Goal: Task Accomplishment & Management: Use online tool/utility

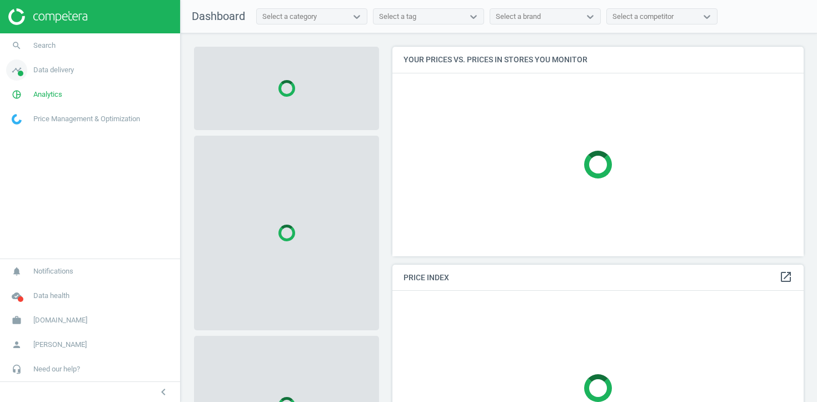
scroll to position [210, 412]
click at [65, 63] on link "timeline Data delivery" at bounding box center [90, 70] width 180 height 24
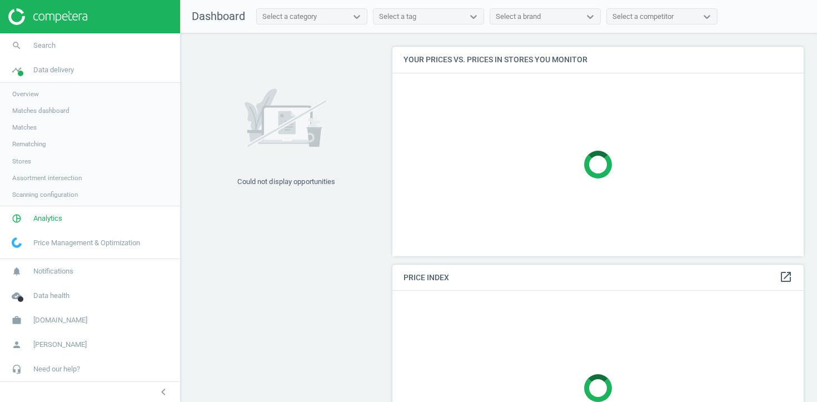
click at [30, 128] on span "Matches" at bounding box center [24, 127] width 24 height 9
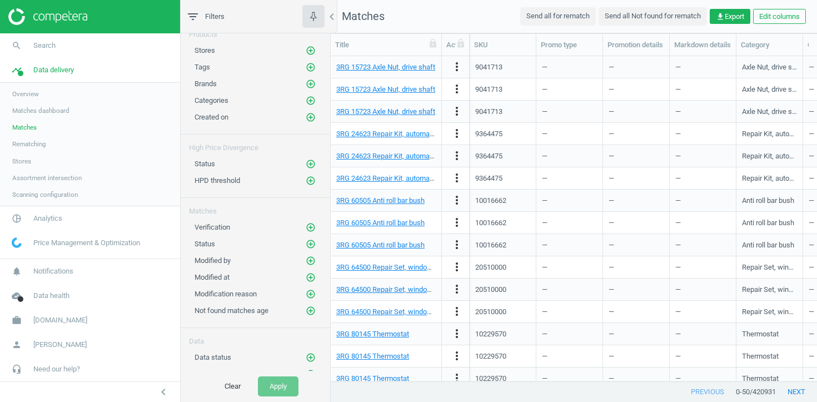
scroll to position [49, 0]
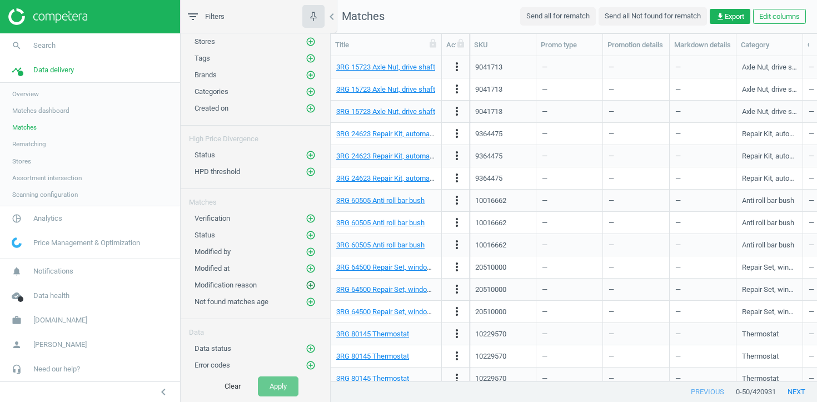
click at [311, 283] on icon "add_circle_outline" at bounding box center [311, 285] width 10 height 10
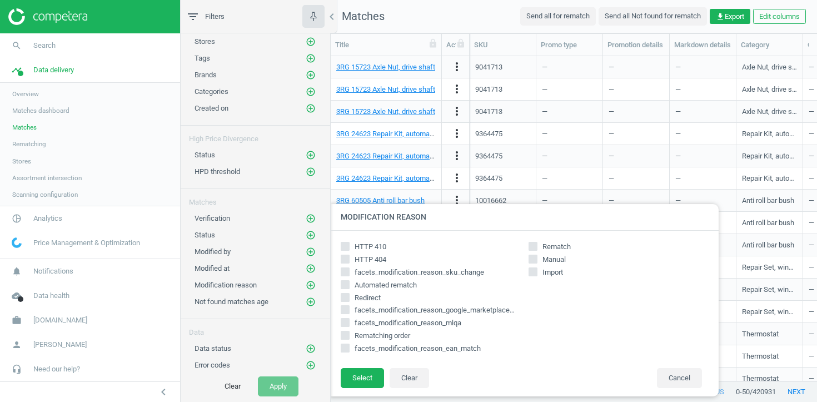
click at [346, 258] on input "HTTP 404" at bounding box center [345, 258] width 7 height 7
checkbox input "true"
click at [314, 363] on icon "add_circle_outline" at bounding box center [311, 365] width 10 height 10
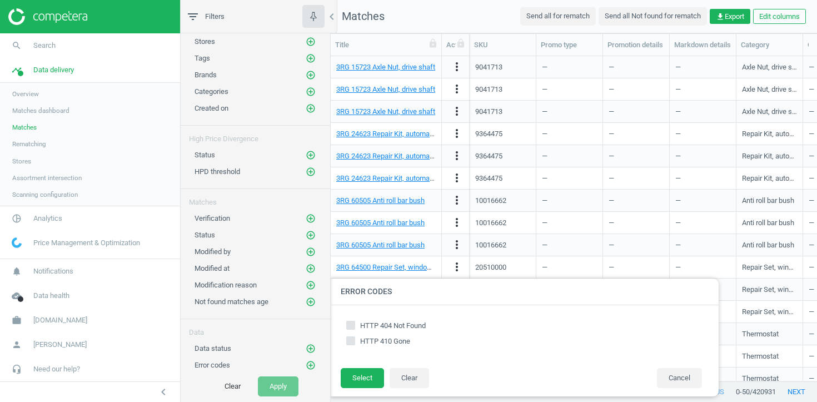
click at [353, 323] on input "HTTP 404 Not Found" at bounding box center [350, 324] width 7 height 7
checkbox input "true"
click at [354, 383] on button "Select" at bounding box center [362, 378] width 43 height 20
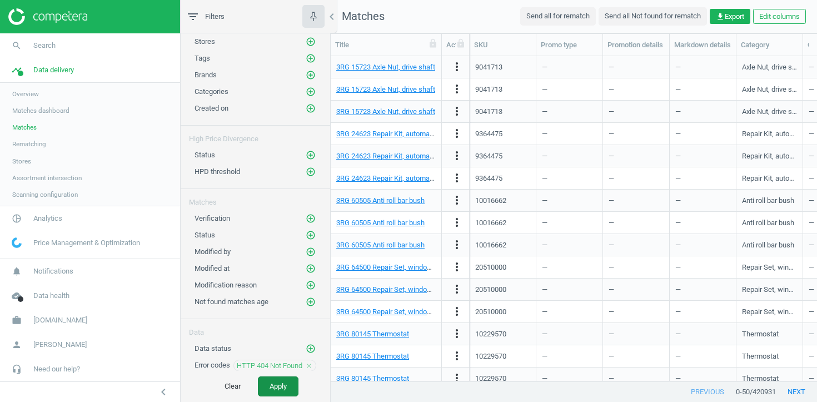
click at [281, 384] on button "Apply" at bounding box center [278, 386] width 41 height 20
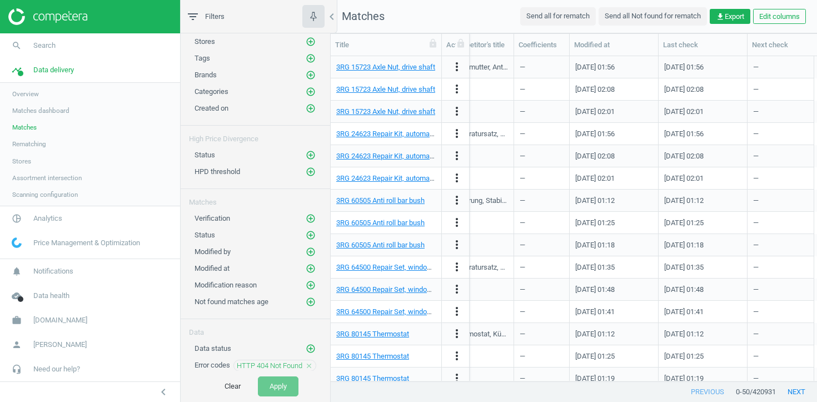
scroll to position [0, 1506]
click at [307, 366] on icon "close" at bounding box center [309, 366] width 8 height 8
click at [314, 234] on icon "add_circle_outline" at bounding box center [311, 235] width 10 height 10
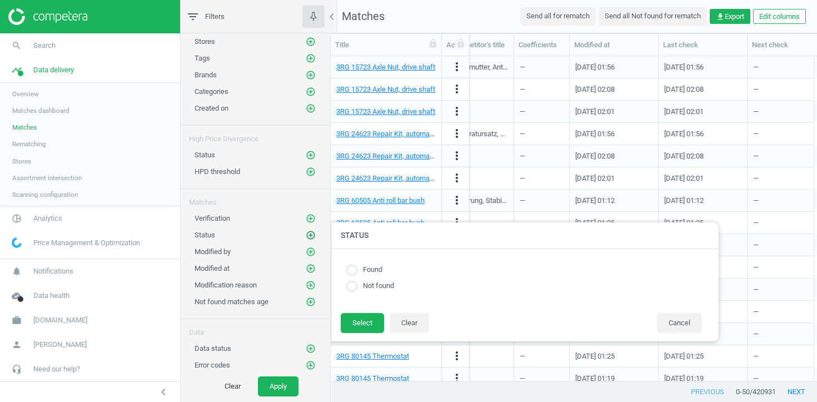
click at [314, 234] on icon "add_circle_outline" at bounding box center [311, 235] width 10 height 10
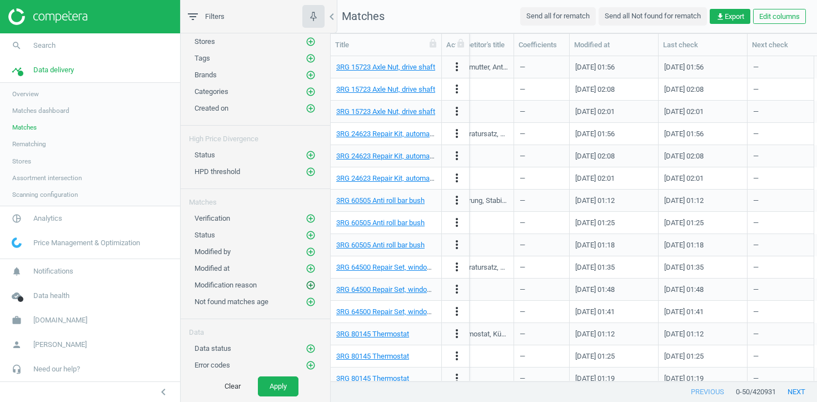
click at [312, 284] on icon "add_circle_outline" at bounding box center [311, 285] width 10 height 10
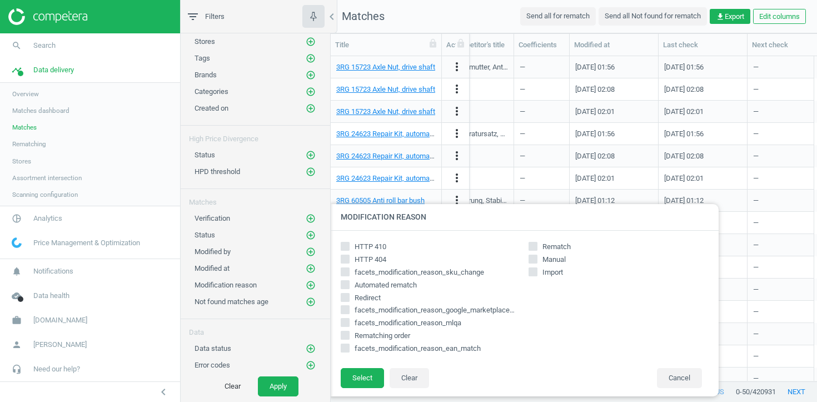
click at [366, 263] on span "HTTP 404" at bounding box center [370, 259] width 36 height 10
click at [349, 262] on input "HTTP 404" at bounding box center [345, 258] width 7 height 7
checkbox input "true"
click at [359, 382] on button "Select" at bounding box center [362, 378] width 43 height 20
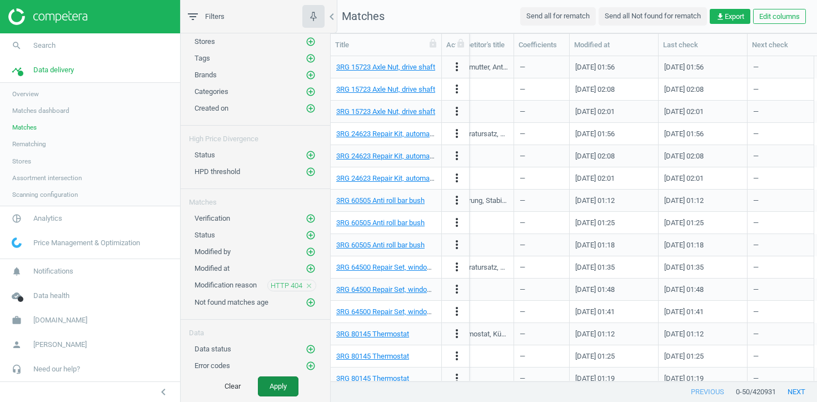
click at [286, 379] on button "Apply" at bounding box center [278, 386] width 41 height 20
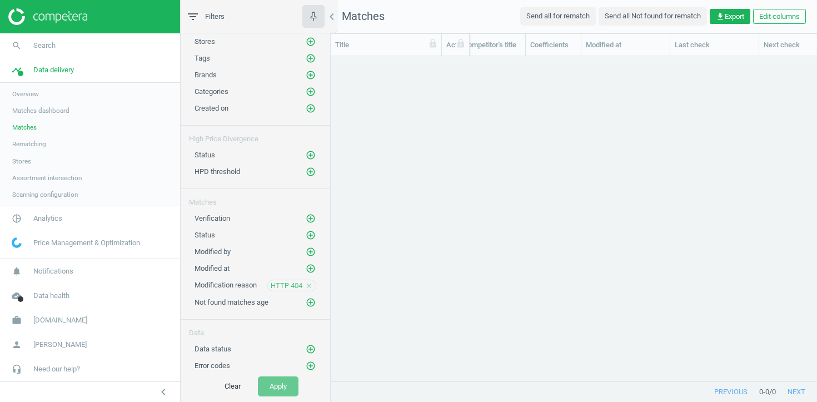
scroll to position [0, 1484]
click at [312, 291] on div "Not found matches age add_circle_outline" at bounding box center [255, 299] width 149 height 17
click at [312, 290] on div "HTTP 404 close" at bounding box center [291, 285] width 49 height 12
click at [310, 283] on icon "close" at bounding box center [309, 286] width 8 height 8
click at [311, 348] on icon "add_circle_outline" at bounding box center [311, 348] width 10 height 10
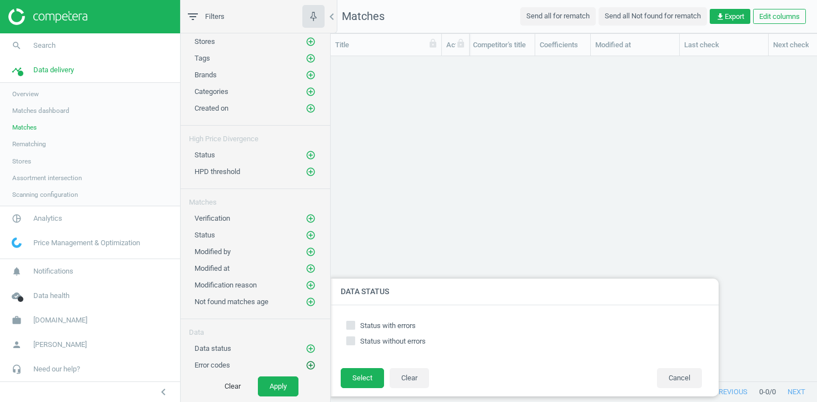
click at [311, 364] on icon "add_circle_outline" at bounding box center [311, 365] width 10 height 10
click at [381, 319] on div "HTTP 404 Not Found HTTP 410 Gone" at bounding box center [524, 336] width 367 height 40
click at [381, 324] on span "HTTP 404 Not Found" at bounding box center [393, 325] width 66 height 8
click at [354, 324] on input "HTTP 404 Not Found" at bounding box center [350, 324] width 7 height 7
checkbox input "true"
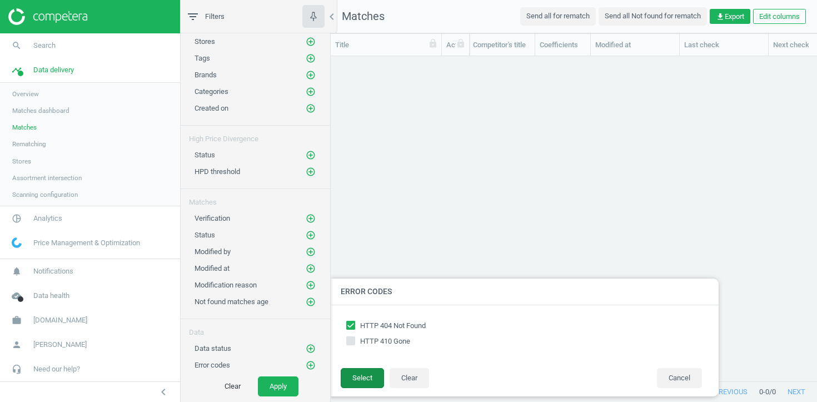
click at [368, 375] on button "Select" at bounding box center [362, 378] width 43 height 20
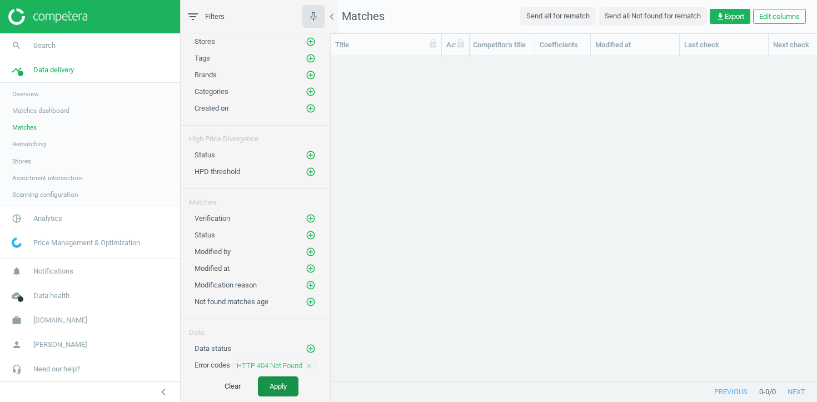
click at [281, 381] on button "Apply" at bounding box center [278, 386] width 41 height 20
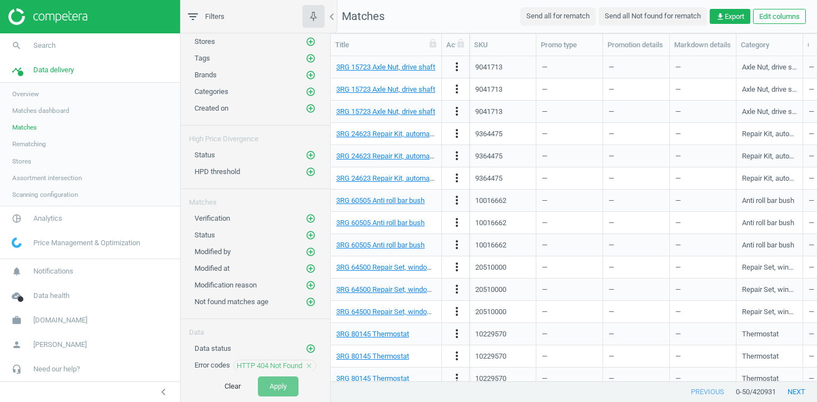
click at [307, 363] on icon "close" at bounding box center [309, 366] width 8 height 8
click at [277, 386] on button "Apply" at bounding box center [278, 386] width 41 height 20
click at [312, 236] on icon "add_circle_outline" at bounding box center [311, 235] width 10 height 10
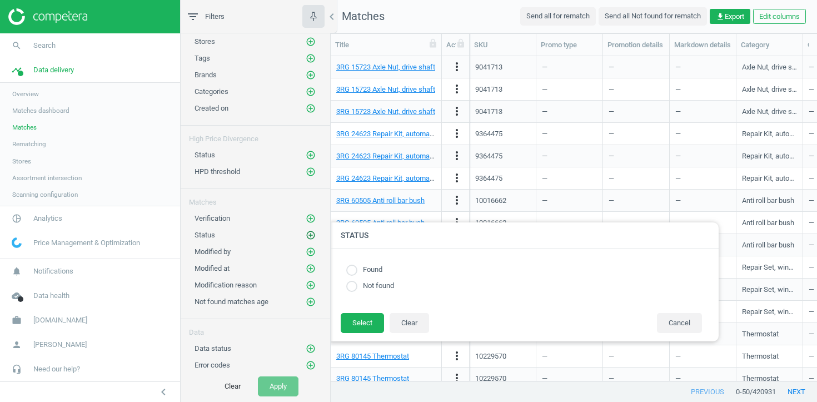
click at [311, 235] on icon "add_circle_outline" at bounding box center [311, 235] width 10 height 10
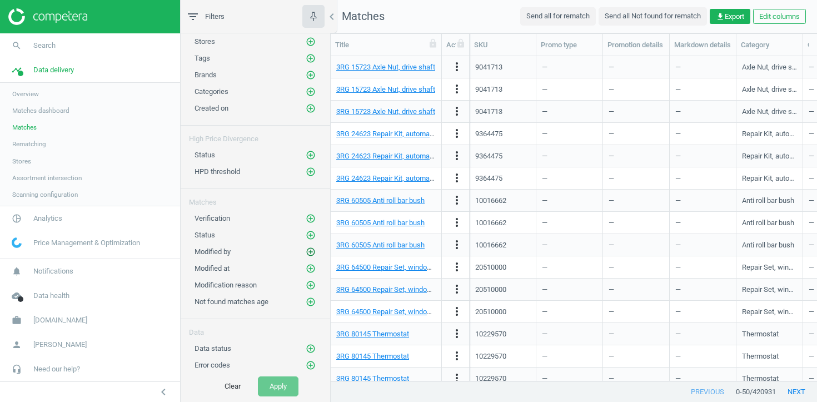
click at [309, 250] on icon "add_circle_outline" at bounding box center [311, 252] width 10 height 10
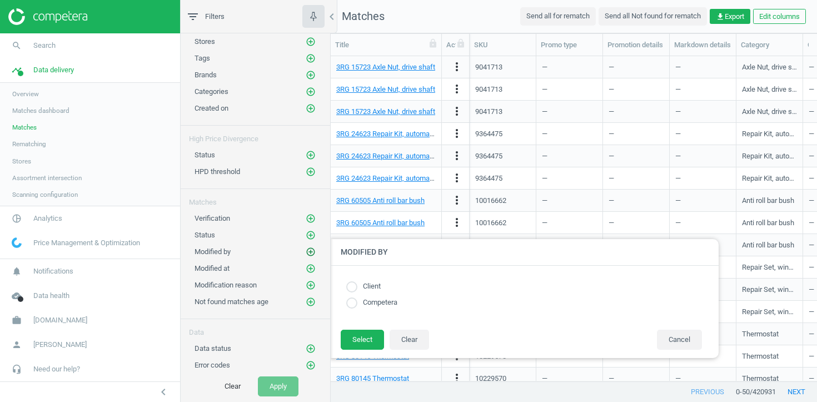
click at [309, 250] on icon "add_circle_outline" at bounding box center [311, 252] width 10 height 10
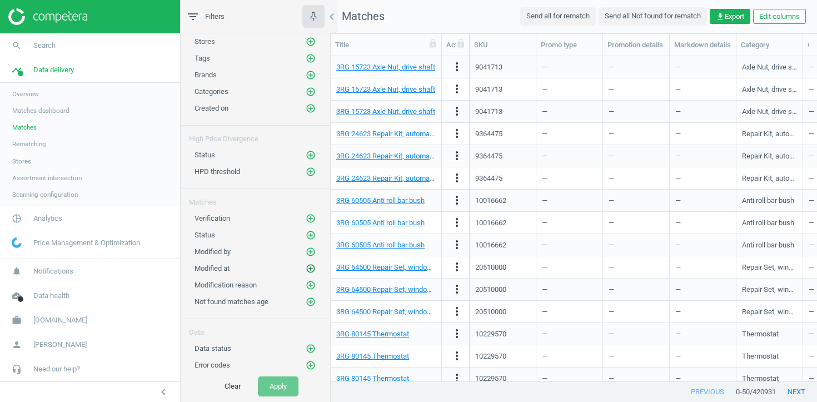
click at [309, 267] on icon "add_circle_outline" at bounding box center [311, 268] width 10 height 10
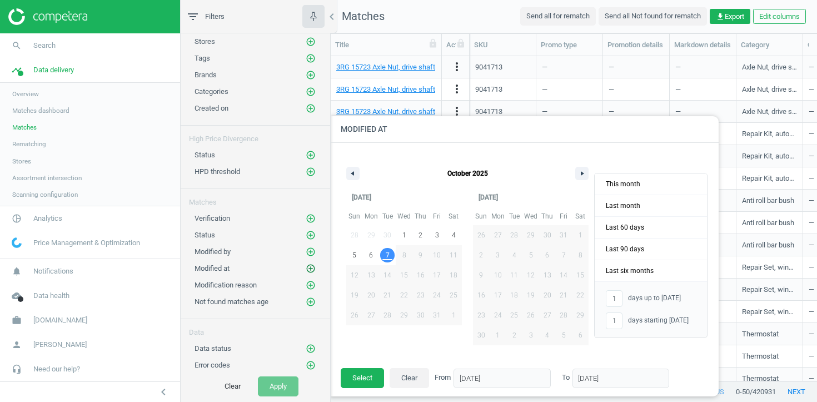
click at [309, 267] on icon "add_circle_outline" at bounding box center [311, 268] width 10 height 10
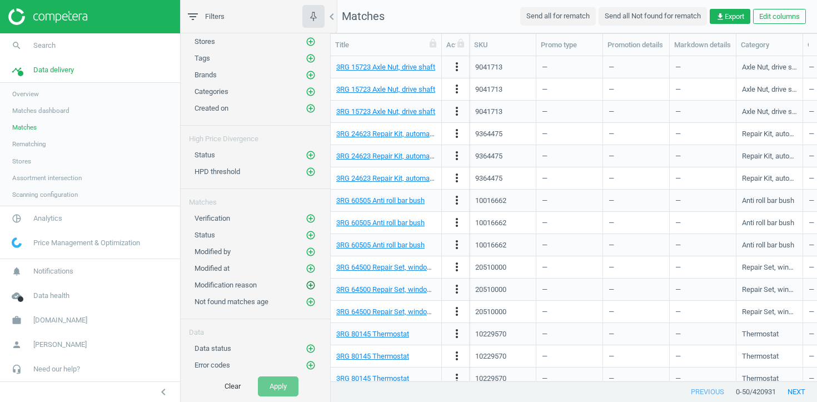
click at [309, 288] on icon "add_circle_outline" at bounding box center [311, 285] width 10 height 10
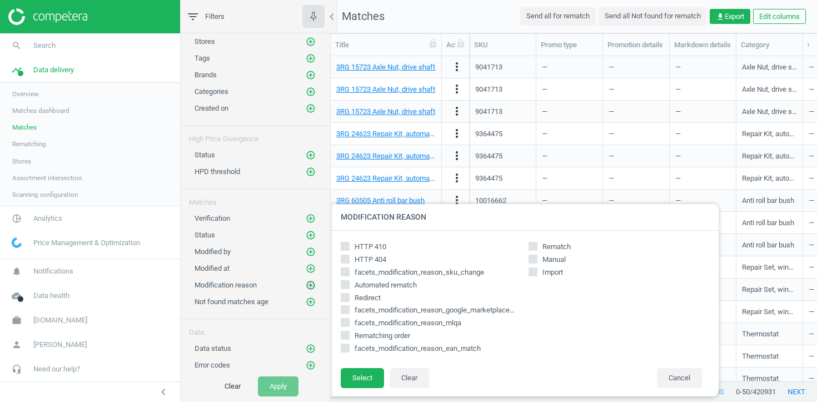
click at [308, 288] on icon "add_circle_outline" at bounding box center [311, 285] width 10 height 10
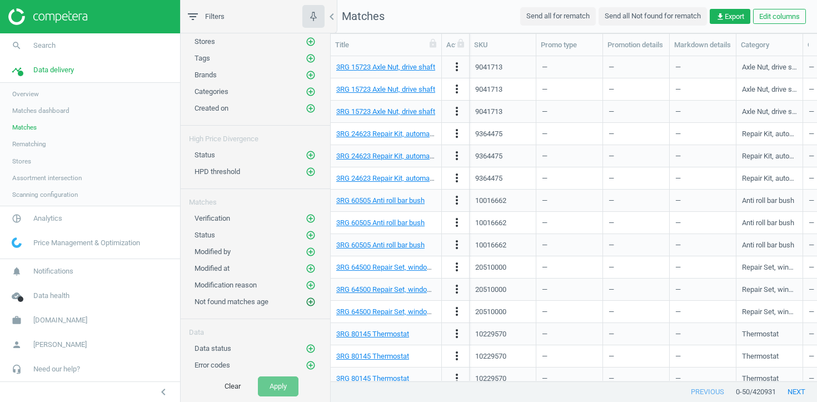
click at [312, 302] on icon "add_circle_outline" at bounding box center [311, 302] width 10 height 10
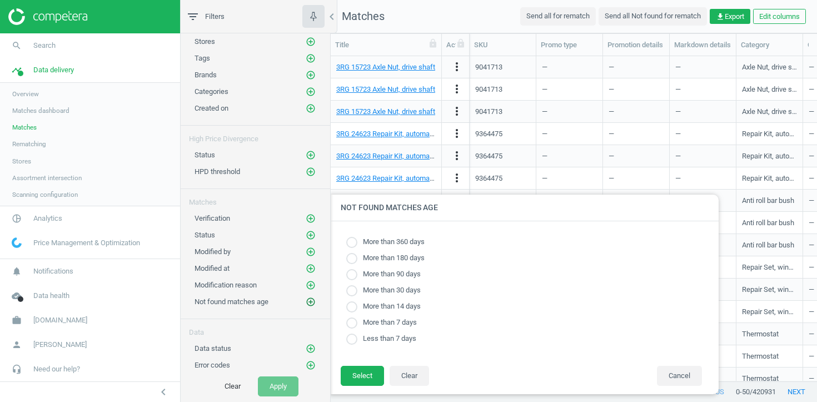
click at [311, 302] on icon "add_circle_outline" at bounding box center [311, 302] width 10 height 10
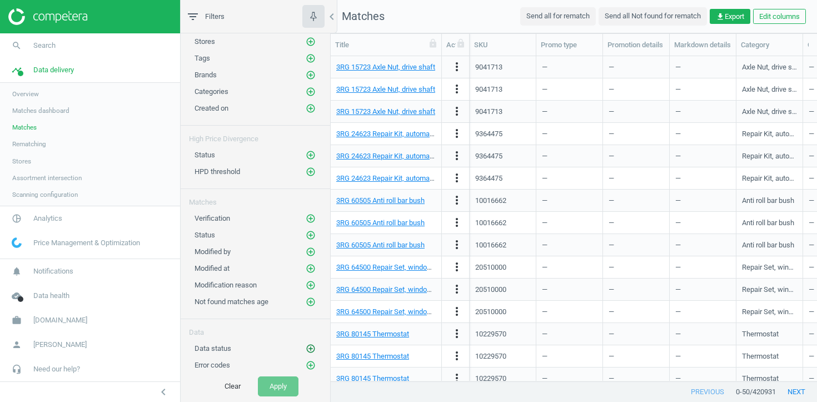
click at [312, 348] on icon "add_circle_outline" at bounding box center [311, 348] width 10 height 10
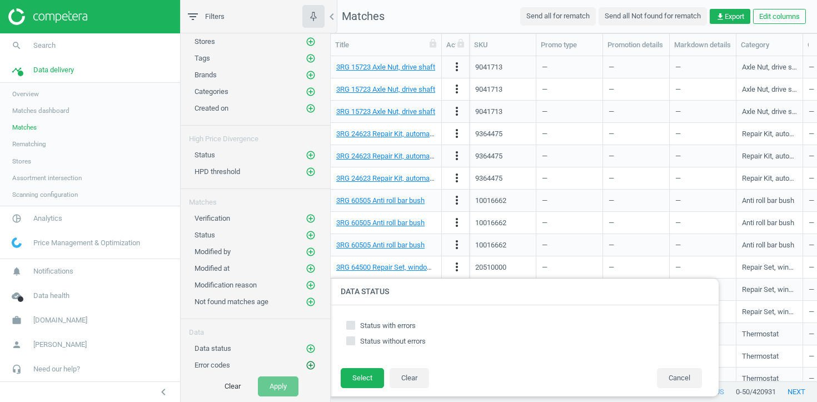
click at [314, 367] on icon "add_circle_outline" at bounding box center [311, 365] width 10 height 10
click at [390, 325] on span "HTTP 404 Not Found" at bounding box center [393, 325] width 66 height 8
click at [354, 325] on input "HTTP 404 Not Found" at bounding box center [350, 324] width 7 height 7
checkbox input "true"
click at [367, 374] on button "Select" at bounding box center [362, 378] width 43 height 20
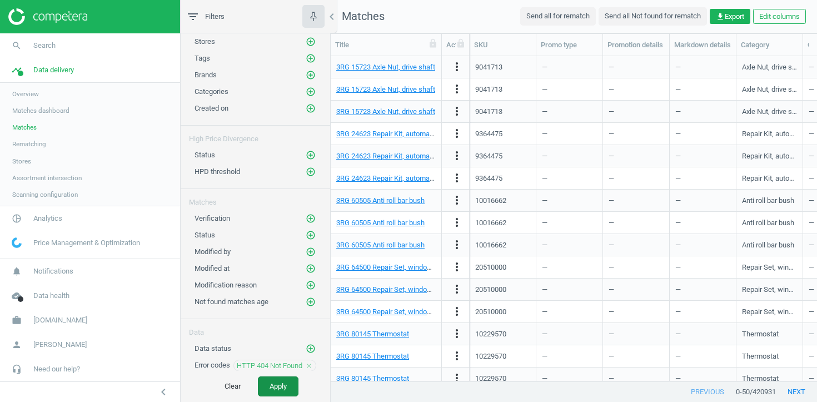
click at [294, 382] on button "Apply" at bounding box center [278, 386] width 41 height 20
click at [309, 284] on icon "add_circle_outline" at bounding box center [311, 285] width 10 height 10
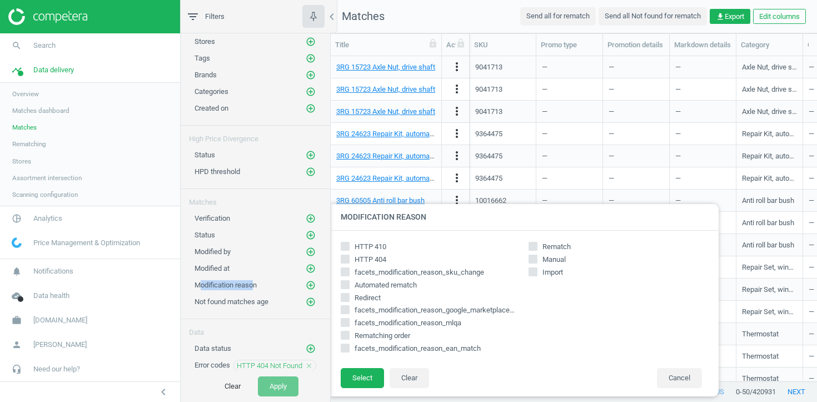
drag, startPoint x: 257, startPoint y: 288, endPoint x: 201, endPoint y: 288, distance: 56.1
click at [201, 288] on span "Modification reason" at bounding box center [225, 285] width 62 height 8
drag, startPoint x: 195, startPoint y: 286, endPoint x: 281, endPoint y: 285, distance: 86.1
click at [281, 286] on div "Modification reason add_circle_outline" at bounding box center [255, 284] width 122 height 11
copy span "Modification reason"
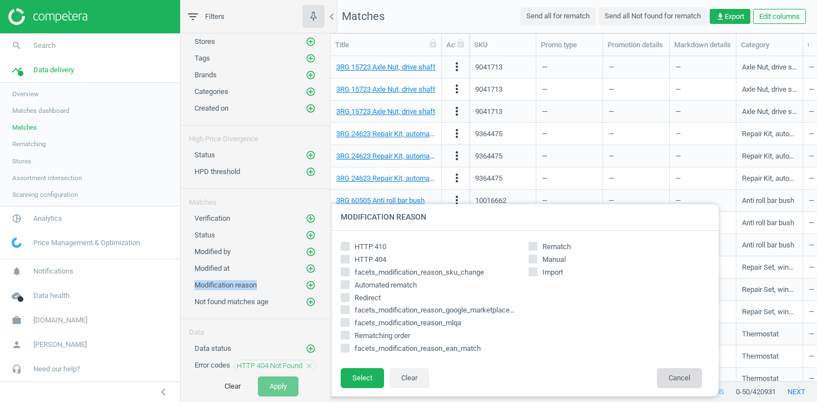
click at [673, 378] on button "Cancel" at bounding box center [679, 378] width 45 height 20
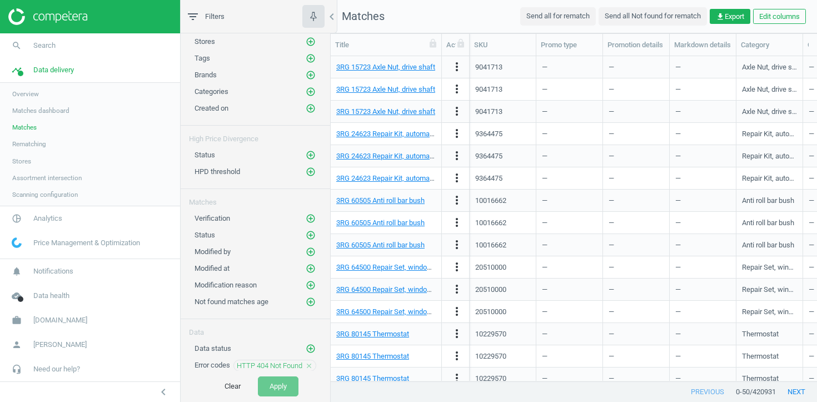
click at [311, 366] on icon "close" at bounding box center [309, 366] width 8 height 8
click at [311, 366] on icon "add_circle_outline" at bounding box center [311, 365] width 10 height 10
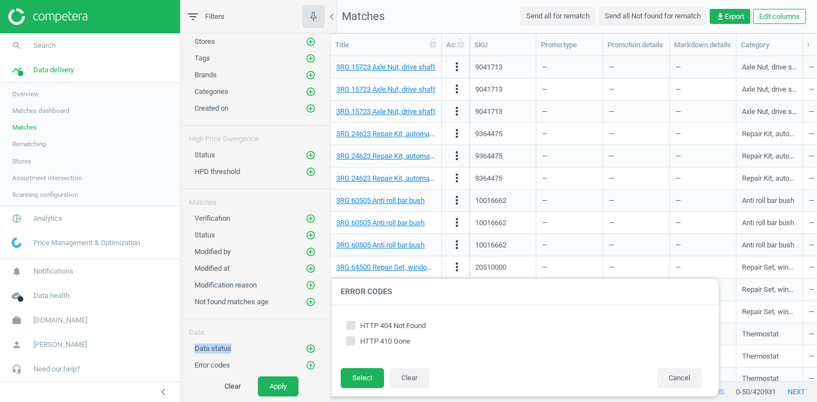
drag, startPoint x: 193, startPoint y: 350, endPoint x: 246, endPoint y: 350, distance: 52.8
click at [247, 350] on div "Data status add_circle_outline" at bounding box center [255, 345] width 149 height 17
copy span "Data status"
click at [311, 347] on icon "add_circle_outline" at bounding box center [311, 348] width 10 height 10
drag, startPoint x: 358, startPoint y: 326, endPoint x: 435, endPoint y: 327, distance: 76.7
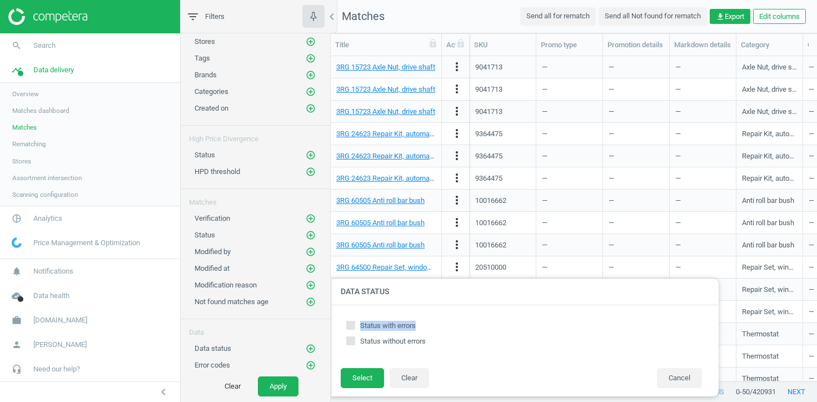
click at [435, 327] on label "Status with errors" at bounding box center [524, 326] width 356 height 10
copy span "Status with errors"
click at [311, 366] on icon "add_circle_outline" at bounding box center [311, 365] width 10 height 10
drag, startPoint x: 251, startPoint y: 366, endPoint x: 181, endPoint y: 366, distance: 69.4
click at [181, 366] on div "Error codes add_circle_outline Error codes HTTP 404 Not Found HTTP 410 Gone Sel…" at bounding box center [255, 362] width 149 height 17
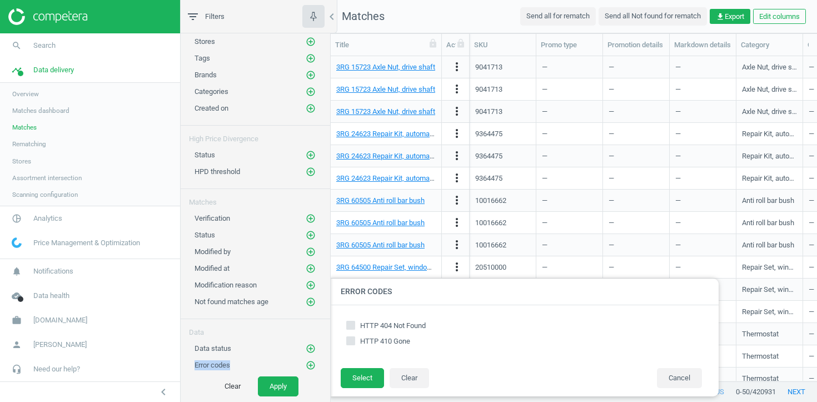
copy span "Error codes"
drag, startPoint x: 442, startPoint y: 325, endPoint x: 361, endPoint y: 326, distance: 81.1
click at [360, 326] on label "HTTP 404 Not Found" at bounding box center [524, 326] width 356 height 10
copy span "HTTP 404 Not Found"
click at [347, 324] on input "HTTP 404 Not Found" at bounding box center [350, 324] width 7 height 7
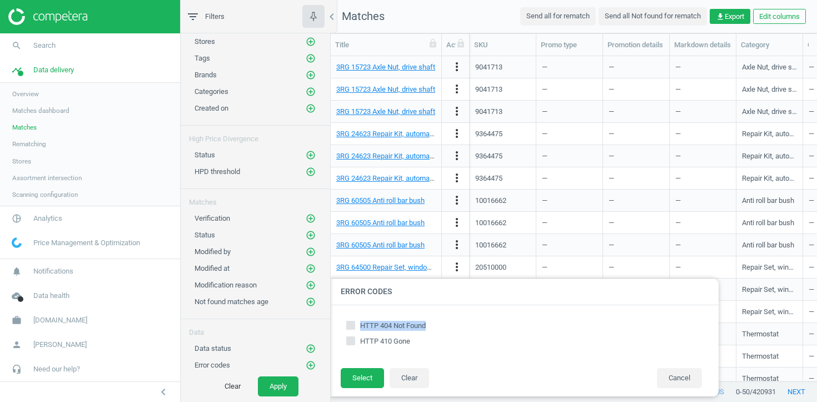
checkbox input "true"
click at [347, 379] on button "Select" at bounding box center [362, 378] width 43 height 20
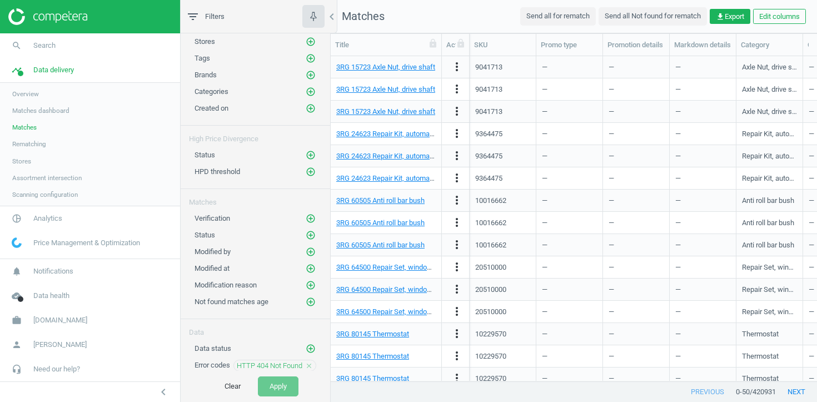
scroll to position [49, 0]
click at [312, 347] on icon "add_circle_outline" at bounding box center [311, 348] width 10 height 10
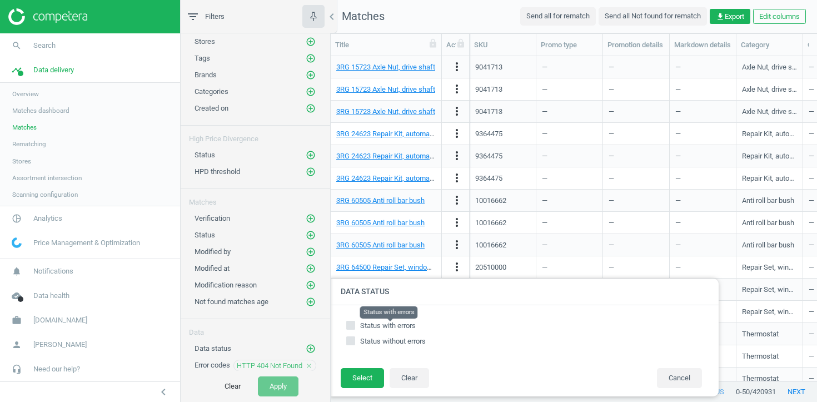
click at [372, 326] on span "Status with errors" at bounding box center [388, 325] width 56 height 8
click at [354, 326] on input "Status with errors" at bounding box center [350, 324] width 7 height 7
checkbox input "true"
click at [367, 379] on button "Select" at bounding box center [362, 378] width 43 height 20
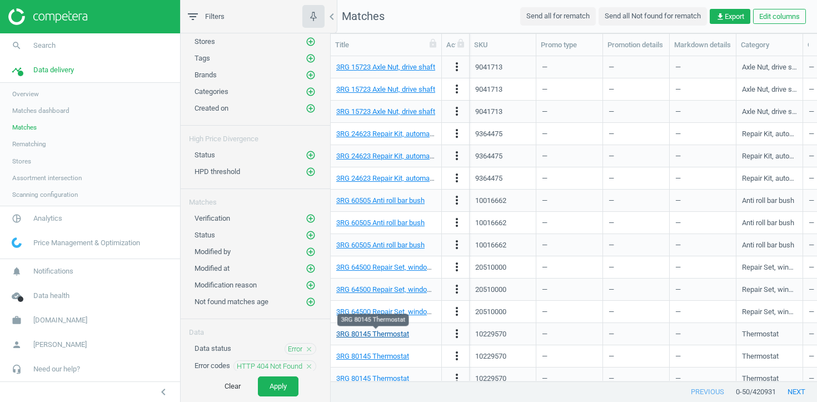
click at [379, 329] on link "3RG 80145 Thermostat" at bounding box center [372, 333] width 73 height 8
click at [279, 377] on button "Apply" at bounding box center [278, 386] width 41 height 20
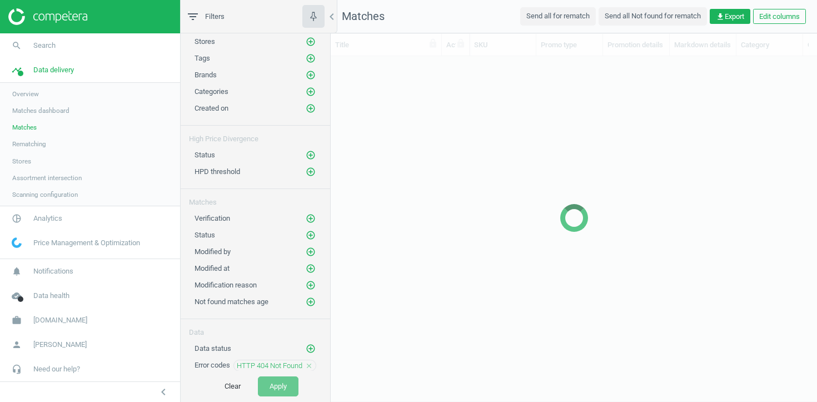
scroll to position [324, 486]
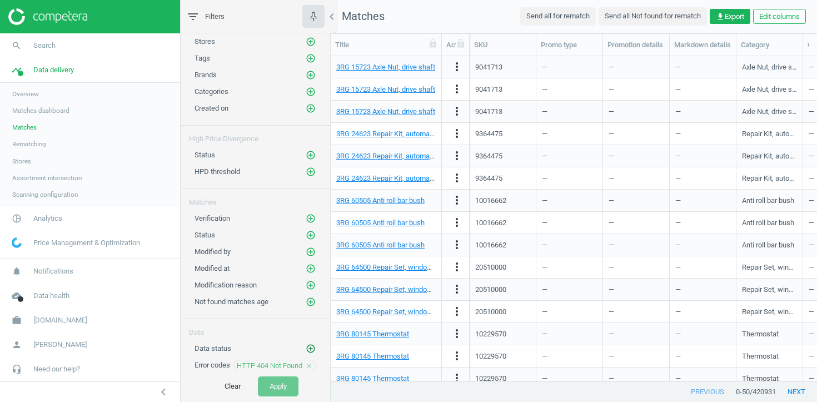
click at [312, 345] on icon "add_circle_outline" at bounding box center [311, 348] width 10 height 10
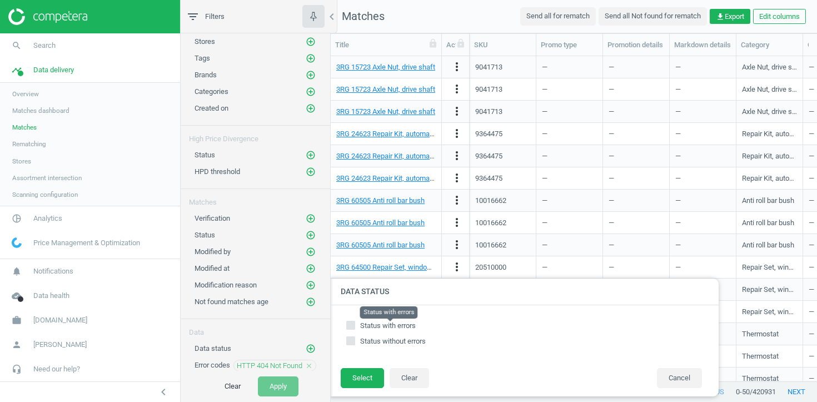
click at [381, 327] on span "Status with errors" at bounding box center [388, 325] width 56 height 8
click at [354, 327] on input "Status with errors" at bounding box center [350, 324] width 7 height 7
checkbox input "true"
click at [366, 376] on button "Select" at bounding box center [362, 378] width 43 height 20
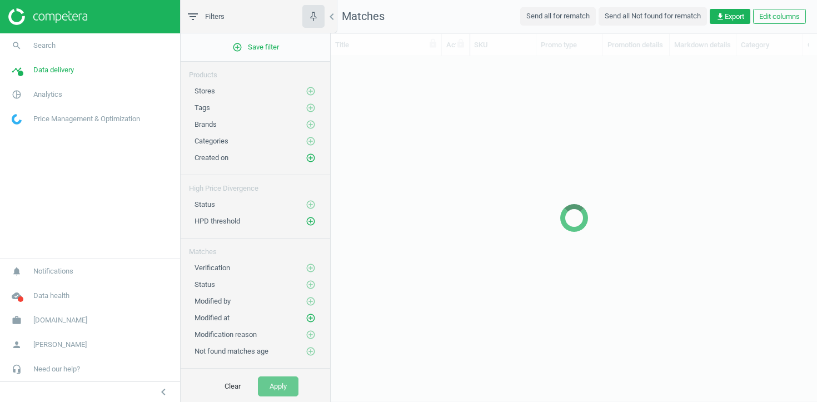
scroll to position [1, 1]
click at [62, 323] on span "autodoc.de" at bounding box center [60, 320] width 54 height 10
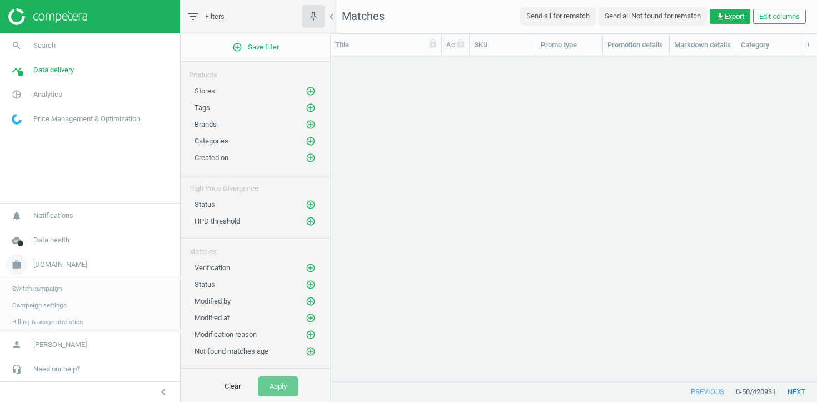
scroll to position [324, 486]
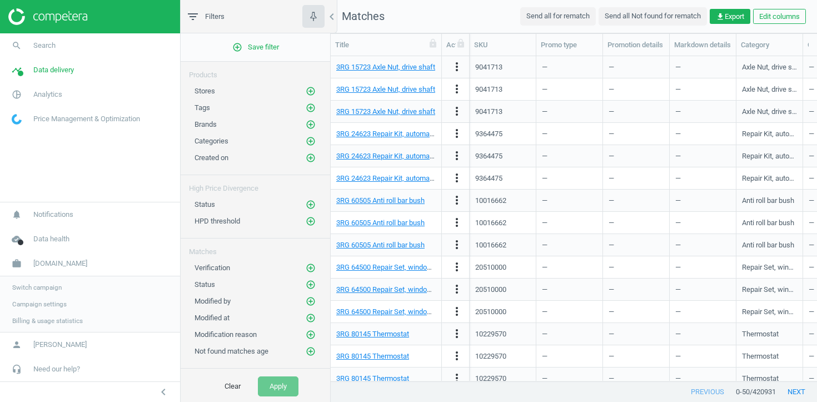
click at [50, 286] on span "Switch campaign" at bounding box center [36, 287] width 49 height 9
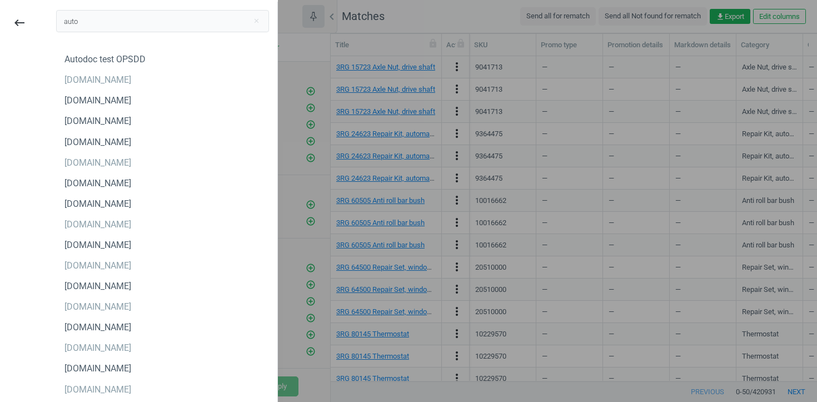
scroll to position [0, 0]
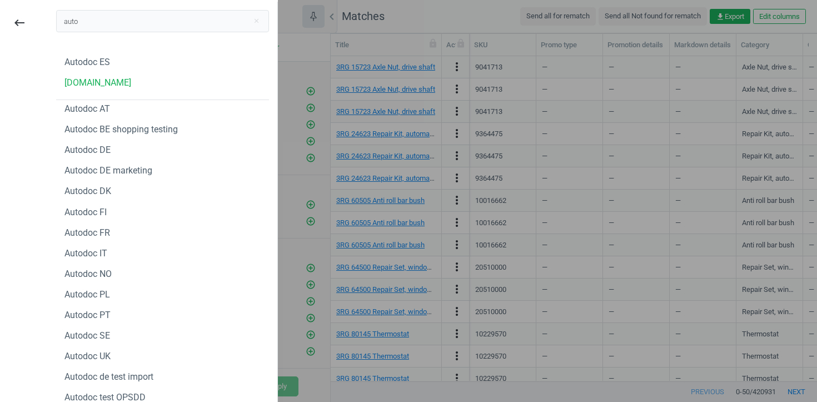
type input "auto"
click at [294, 84] on div at bounding box center [408, 201] width 817 height 402
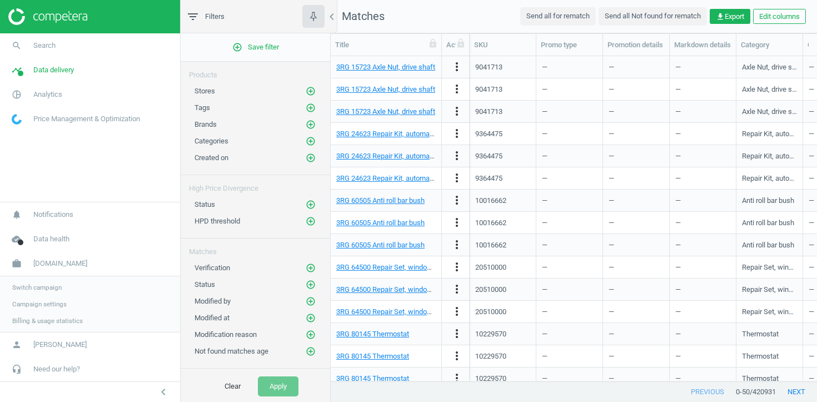
click at [59, 283] on span "Switch campaign" at bounding box center [36, 287] width 49 height 9
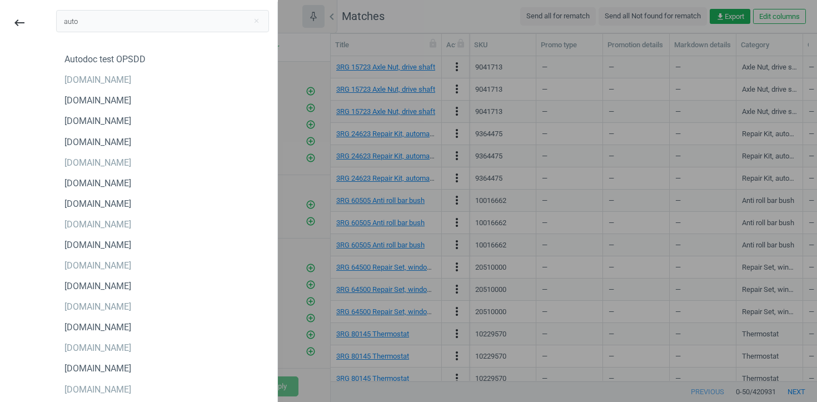
scroll to position [2, 0]
click at [95, 217] on div "[DOMAIN_NAME]" at bounding box center [97, 223] width 67 height 12
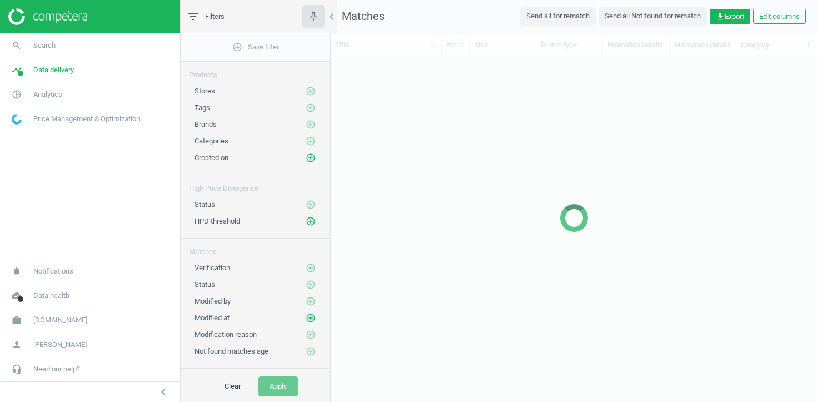
scroll to position [324, 486]
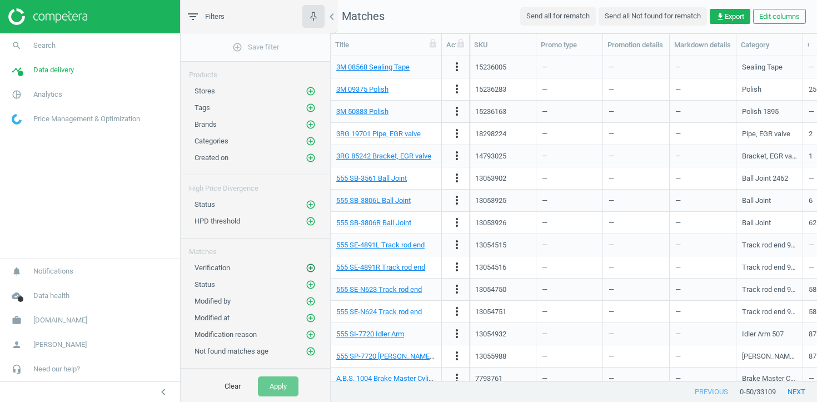
click at [308, 266] on icon "add_circle_outline" at bounding box center [311, 268] width 10 height 10
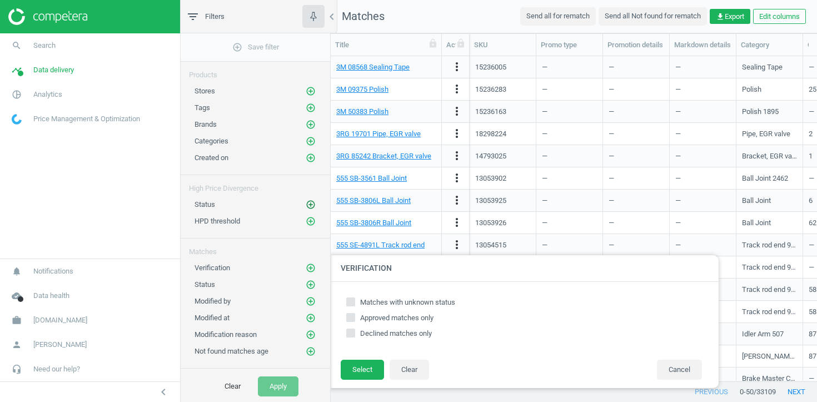
click at [312, 205] on icon "add_circle_outline" at bounding box center [311, 204] width 10 height 10
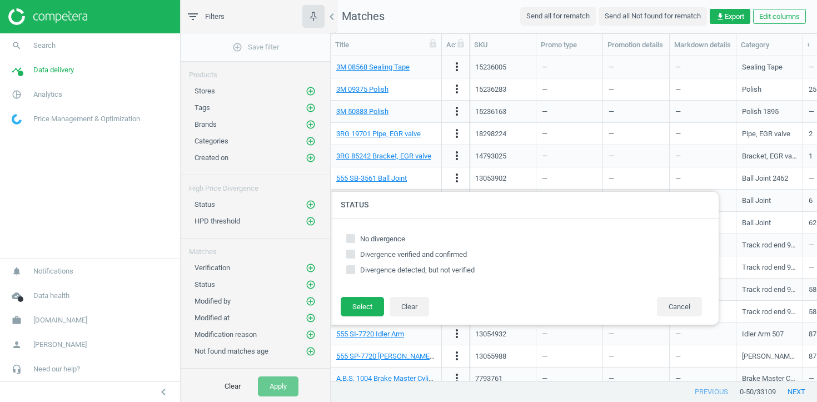
scroll to position [49, 0]
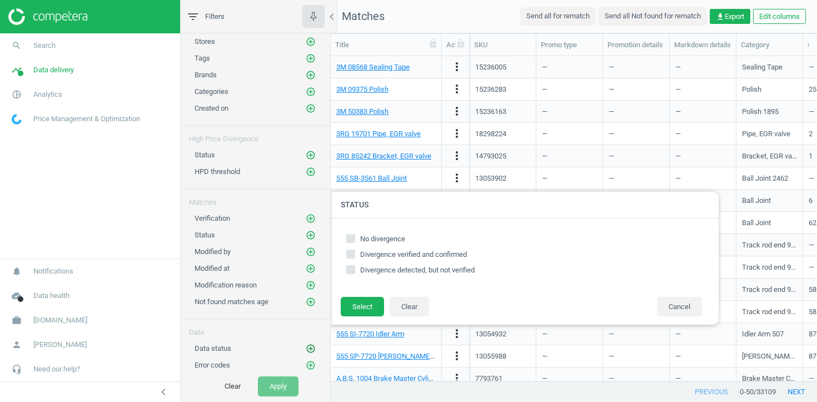
click at [311, 350] on icon "add_circle_outline" at bounding box center [311, 348] width 10 height 10
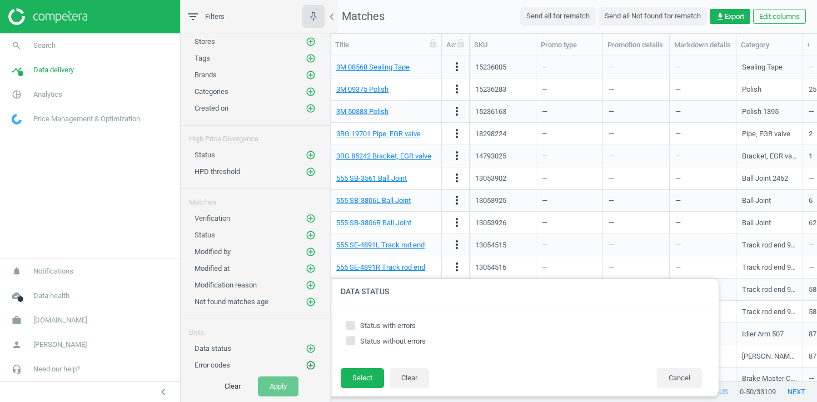
click at [308, 362] on icon "add_circle_outline" at bounding box center [311, 365] width 10 height 10
click at [355, 322] on label "HTTP 404 Not Found" at bounding box center [524, 326] width 356 height 10
click at [354, 322] on input "HTTP 404 Not Found" at bounding box center [350, 324] width 7 height 7
checkbox input "true"
click at [354, 384] on button "Select" at bounding box center [362, 378] width 43 height 20
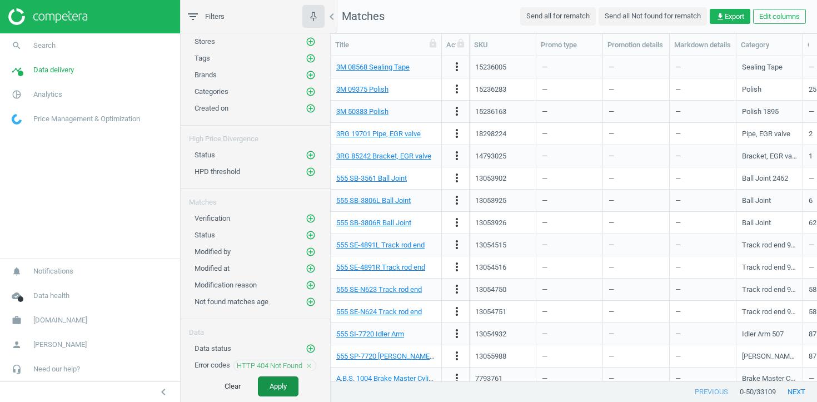
click at [275, 387] on button "Apply" at bounding box center [278, 386] width 41 height 20
click at [308, 364] on icon "close" at bounding box center [309, 366] width 8 height 8
click at [308, 234] on icon "add_circle_outline" at bounding box center [311, 235] width 10 height 10
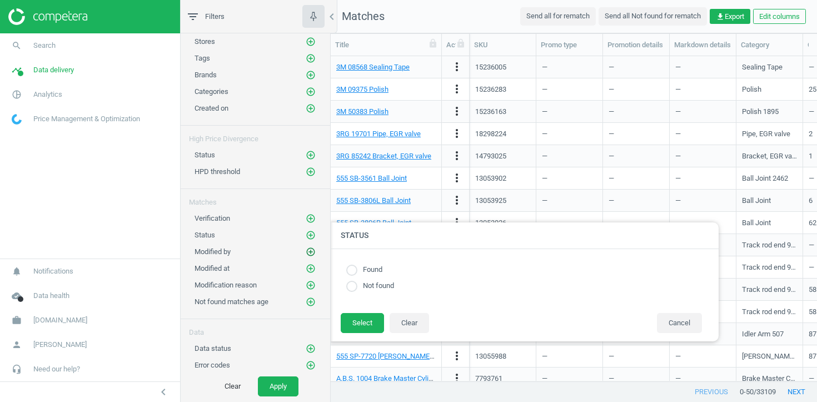
click at [309, 253] on icon "add_circle_outline" at bounding box center [311, 252] width 10 height 10
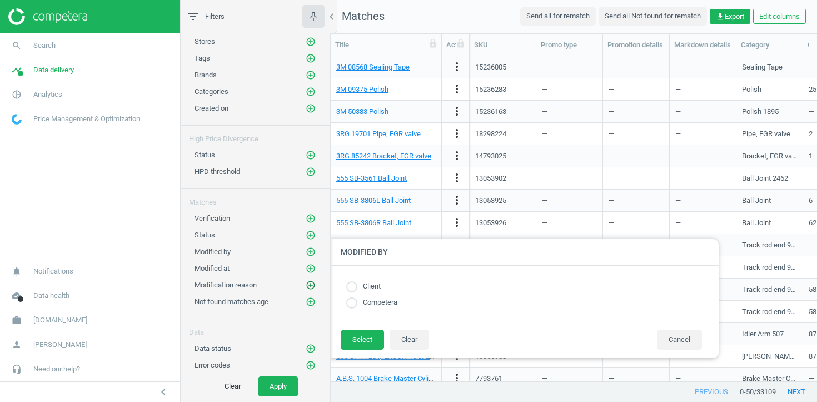
click at [312, 283] on icon "add_circle_outline" at bounding box center [311, 285] width 10 height 10
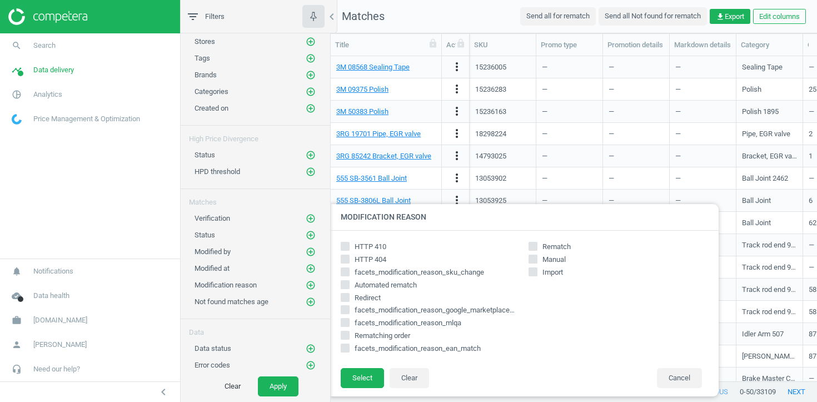
click at [373, 260] on span "HTTP 404" at bounding box center [370, 259] width 36 height 10
click at [349, 260] on input "HTTP 404" at bounding box center [345, 258] width 7 height 7
checkbox input "true"
click at [356, 376] on button "Select" at bounding box center [362, 378] width 43 height 20
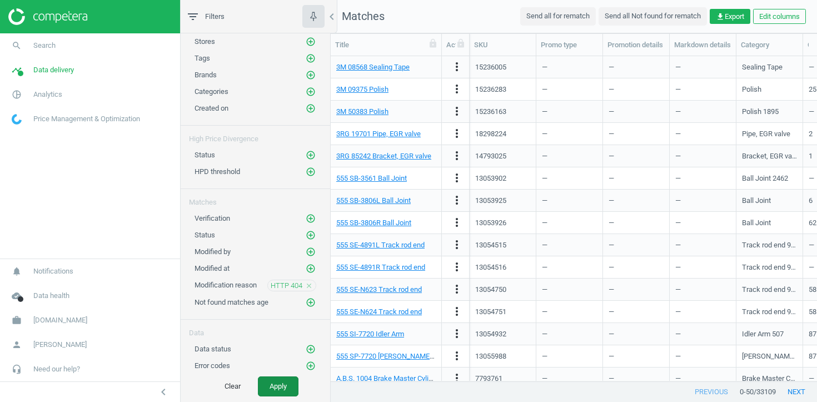
click at [276, 378] on button "Apply" at bounding box center [278, 386] width 41 height 20
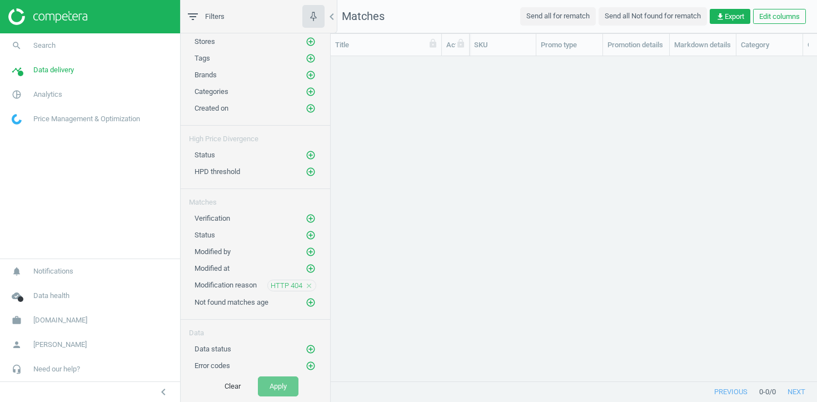
click at [310, 286] on icon "close" at bounding box center [309, 286] width 8 height 8
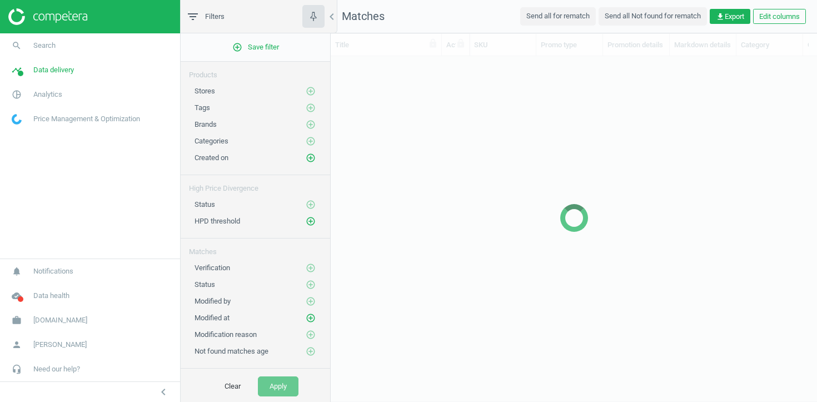
scroll to position [344, 486]
click at [92, 70] on link "timeline Data delivery" at bounding box center [90, 70] width 180 height 24
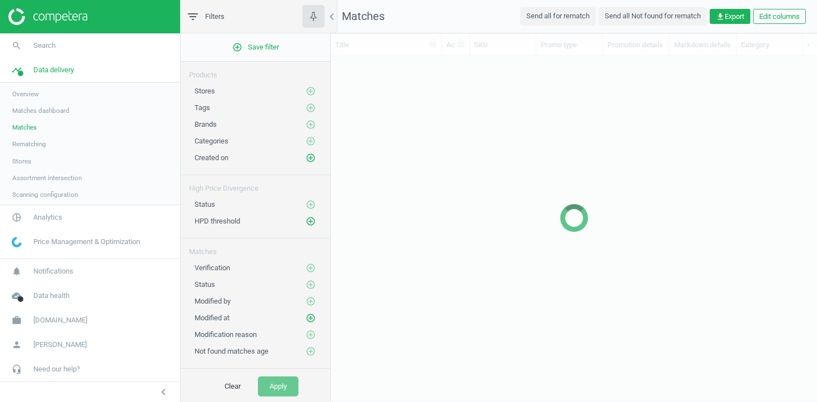
scroll to position [324, 486]
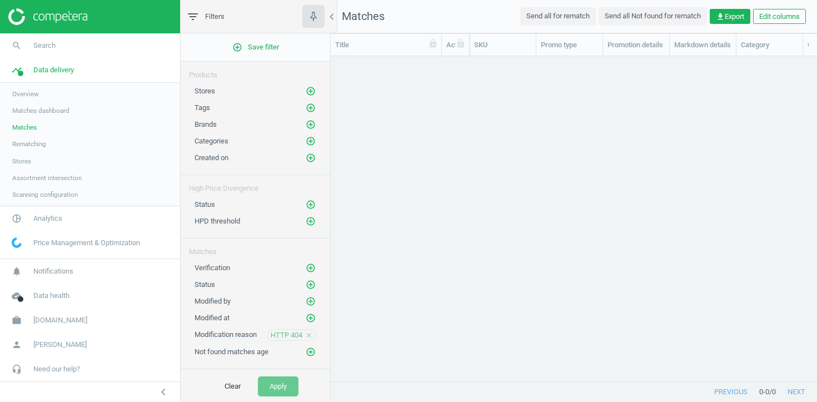
click at [19, 161] on span "Stores" at bounding box center [21, 161] width 19 height 9
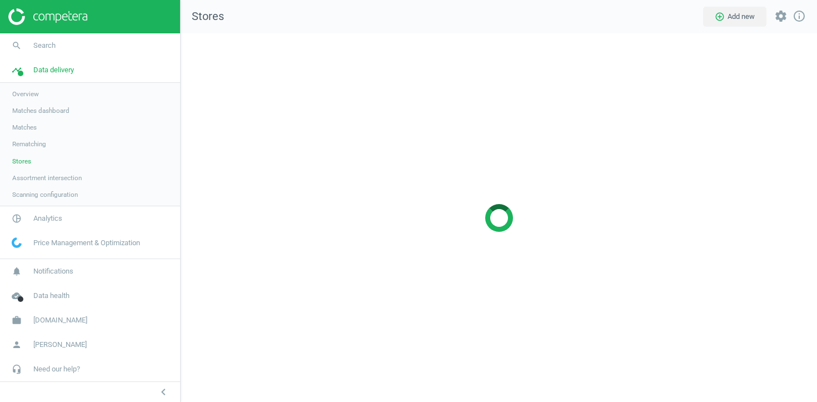
scroll to position [369, 637]
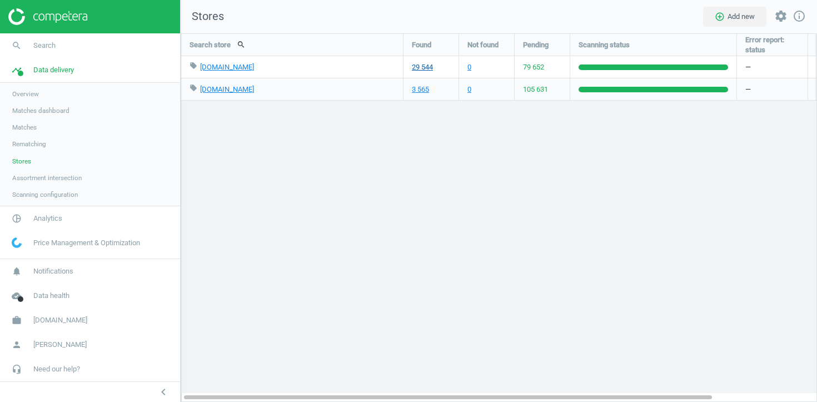
click at [419, 64] on link "29 544" at bounding box center [422, 67] width 21 height 10
click at [38, 325] on link "work autodoc.es" at bounding box center [90, 320] width 180 height 24
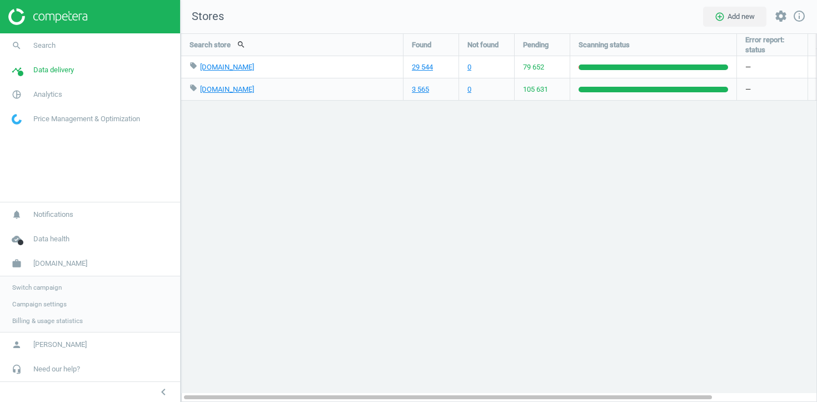
click at [42, 291] on span "Switch campaign" at bounding box center [36, 287] width 49 height 9
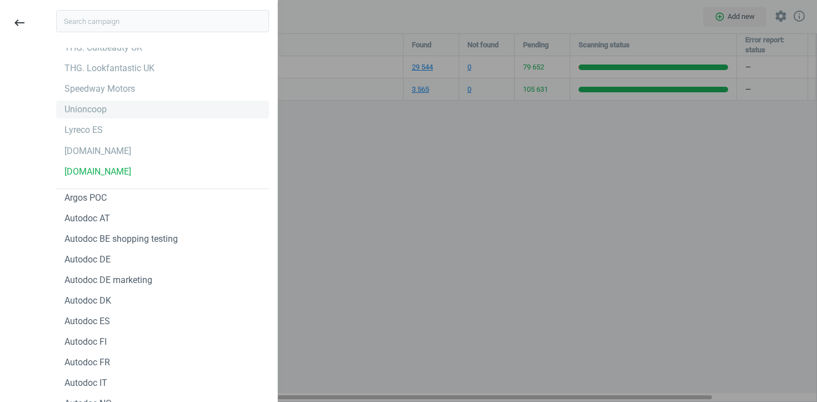
scroll to position [55, 0]
click at [101, 114] on div "Unioncoop" at bounding box center [85, 110] width 42 height 12
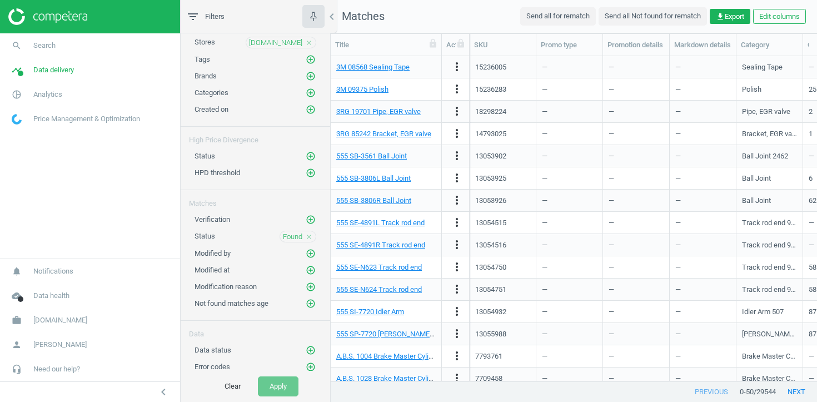
scroll to position [50, 0]
click at [307, 351] on icon "add_circle_outline" at bounding box center [311, 349] width 10 height 10
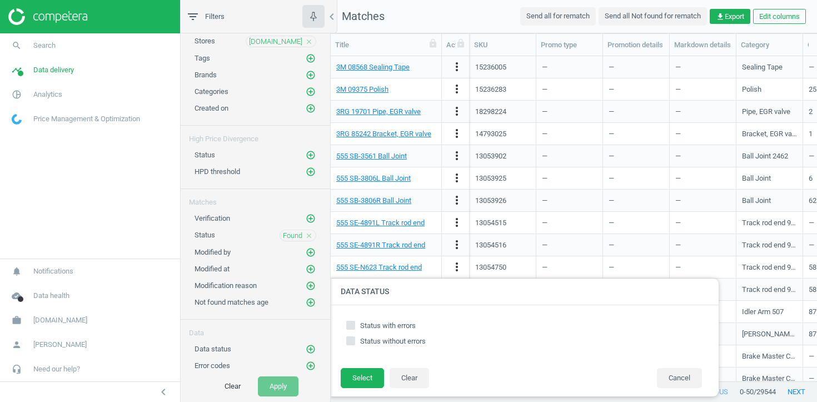
click at [299, 361] on div "Error codes add_circle_outline" at bounding box center [255, 365] width 122 height 11
click at [307, 365] on icon "add_circle_outline" at bounding box center [311, 366] width 10 height 10
click at [362, 323] on span "HTTP 404 Not Found" at bounding box center [393, 325] width 66 height 8
click at [354, 323] on input "HTTP 404 Not Found" at bounding box center [350, 324] width 7 height 7
checkbox input "true"
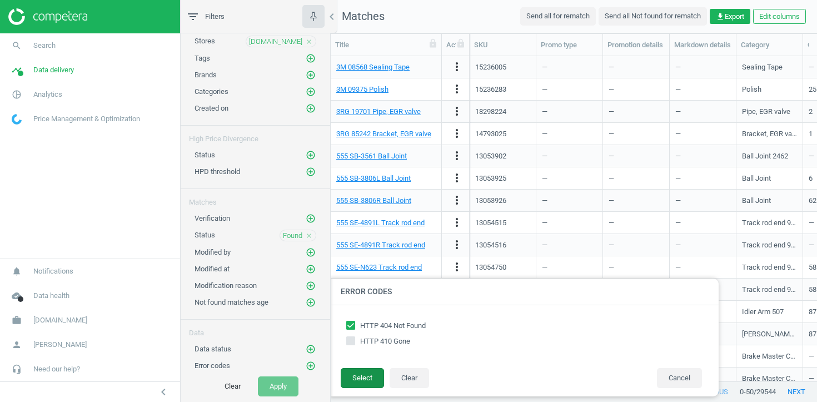
click at [362, 379] on button "Select" at bounding box center [362, 378] width 43 height 20
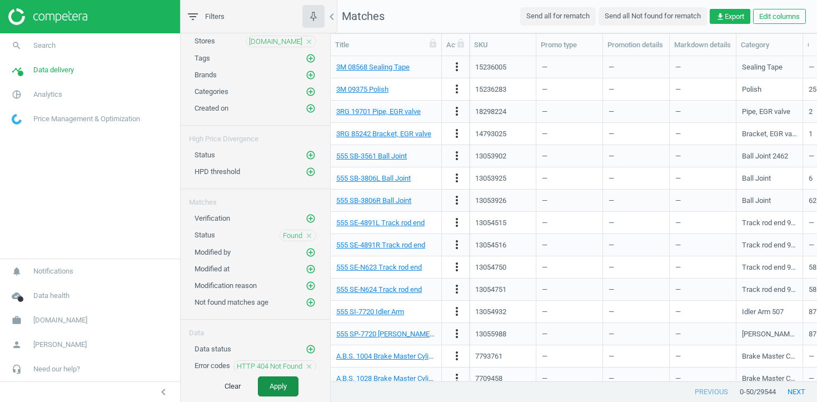
click at [289, 381] on button "Apply" at bounding box center [278, 386] width 41 height 20
click at [309, 364] on icon "close" at bounding box center [309, 366] width 8 height 8
click at [310, 307] on div "add_circle_outline Save filter Products Stores [DOMAIN_NAME] close Tags add_cir…" at bounding box center [255, 201] width 149 height 337
click at [308, 285] on icon "add_circle_outline" at bounding box center [311, 286] width 10 height 10
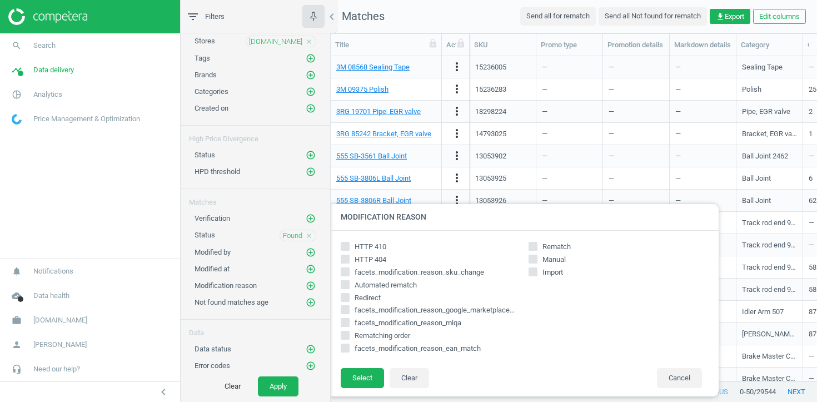
click at [349, 261] on label "HTTP 404" at bounding box center [430, 259] width 179 height 10
click at [349, 261] on input "HTTP 404" at bounding box center [345, 258] width 7 height 7
checkbox input "true"
click at [353, 378] on button "Select" at bounding box center [362, 378] width 43 height 20
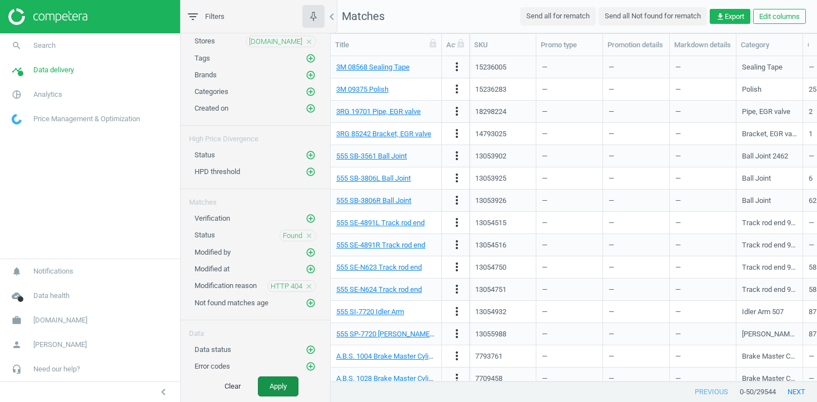
click at [282, 387] on button "Apply" at bounding box center [278, 386] width 41 height 20
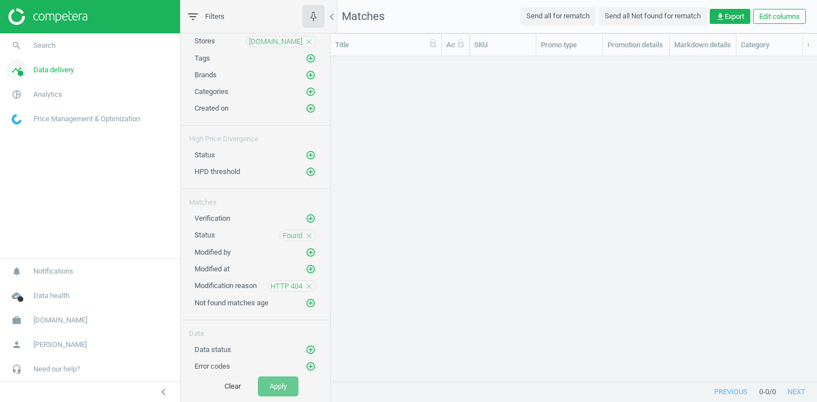
click at [82, 64] on link "timeline Data delivery" at bounding box center [90, 70] width 180 height 24
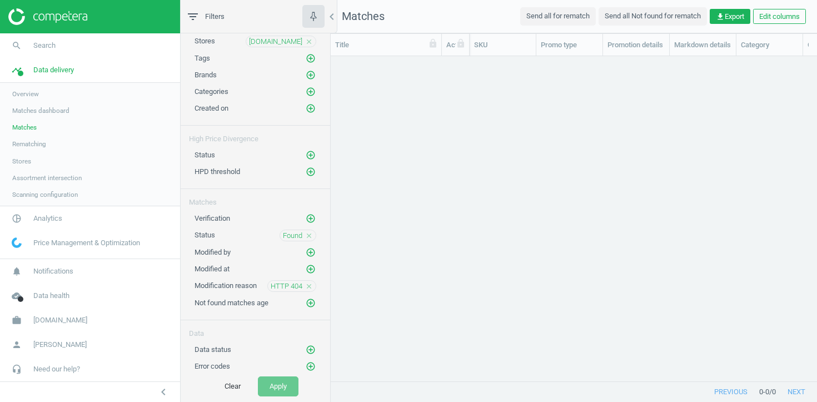
click at [31, 161] on span "Stores" at bounding box center [21, 161] width 19 height 9
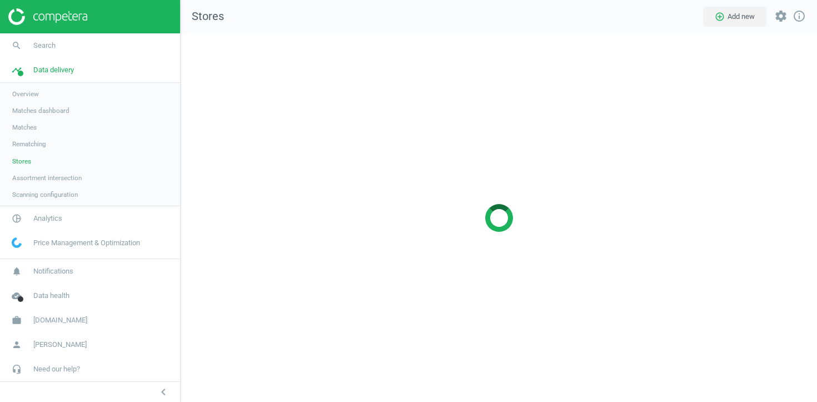
scroll to position [369, 637]
